Goal: Find specific page/section: Find specific page/section

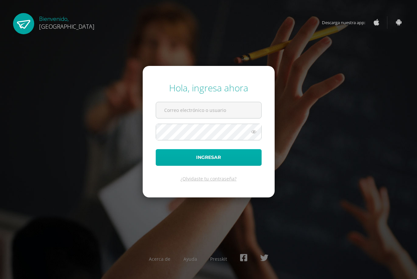
type input "[EMAIL_ADDRESS][DOMAIN_NAME]"
click at [207, 158] on button "Ingresar" at bounding box center [209, 157] width 106 height 17
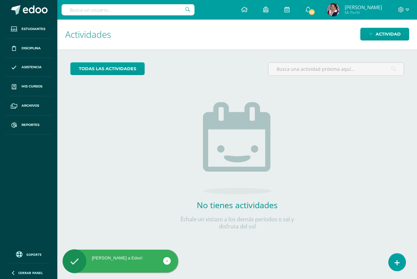
click at [67, 8] on input "text" at bounding box center [128, 9] width 133 height 11
type input "ruth"
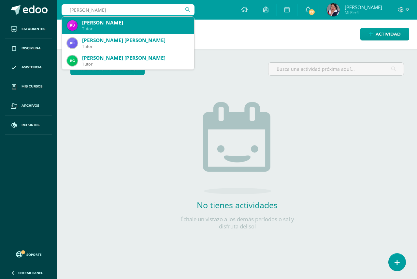
click at [86, 25] on div "[PERSON_NAME]" at bounding box center [135, 22] width 107 height 7
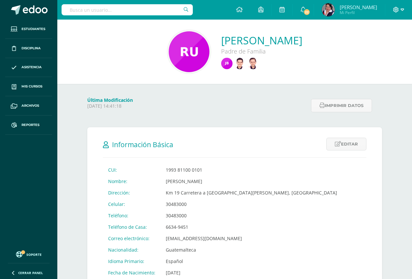
click at [401, 10] on icon at bounding box center [403, 10] width 4 height 6
click at [373, 45] on span "Cerrar sesión" at bounding box center [381, 44] width 29 height 6
